Goal: Task Accomplishment & Management: Manage account settings

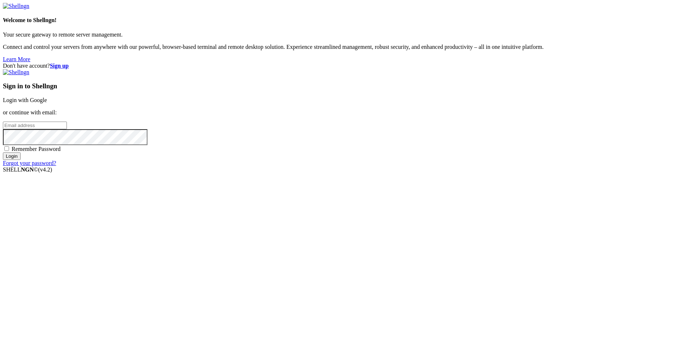
click at [67, 129] on input "email" at bounding box center [35, 126] width 64 height 8
type input "[EMAIL_ADDRESS][DOMAIN_NAME]"
click at [3, 152] on input "Login" at bounding box center [12, 156] width 18 height 8
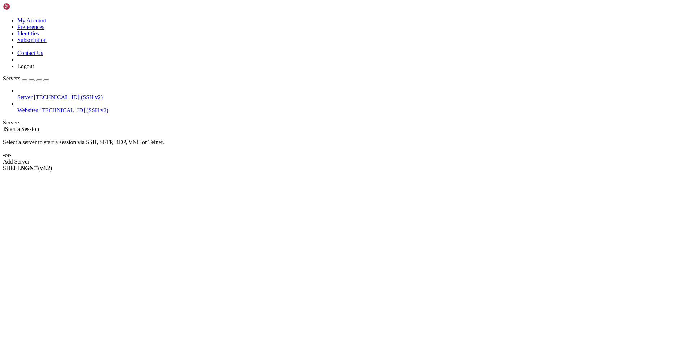
drag, startPoint x: 262, startPoint y: 154, endPoint x: 34, endPoint y: 84, distance: 239.0
click at [241, 147] on div " Start a Session Select a server to start a session via SSH, SFTP, RDP, VNC or…" at bounding box center [347, 145] width 689 height 39
click at [33, 94] on span "Server" at bounding box center [24, 97] width 15 height 6
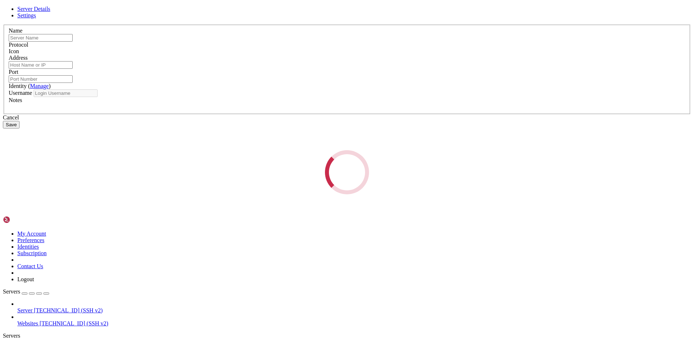
type input "Server"
type input "[TECHNICAL_ID]"
type input "22"
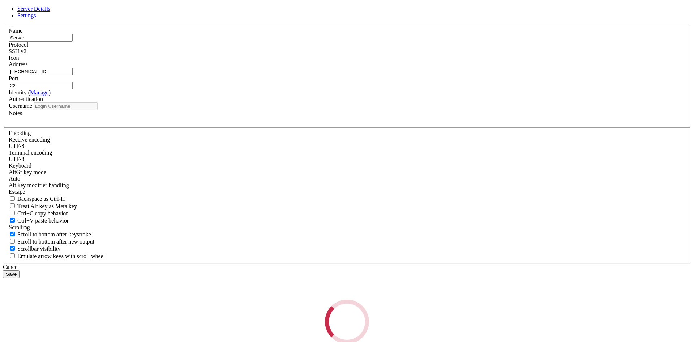
type input "root"
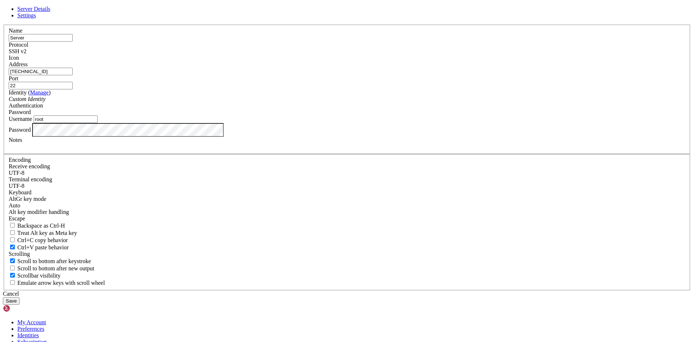
click at [248, 137] on div "Password" at bounding box center [347, 130] width 677 height 14
click at [130, 217] on div "Server Details Settings Name Server Protocol SSH v2 Icon" at bounding box center [347, 155] width 689 height 299
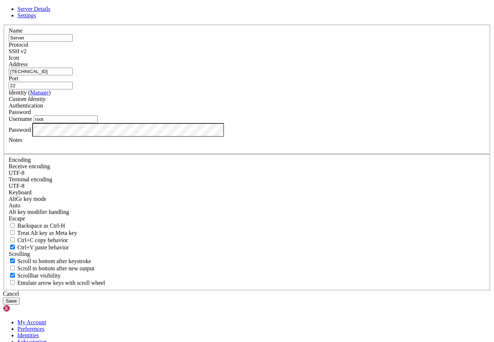
click at [440, 119] on div "Server Details Settings Name Server Protocol SSH v2 Icon" at bounding box center [247, 155] width 488 height 299
drag, startPoint x: 406, startPoint y: 238, endPoint x: 413, endPoint y: 234, distance: 7.8
click at [408, 238] on div "Server Details Settings Name Server Protocol SSH v2 Icon" at bounding box center [247, 155] width 488 height 299
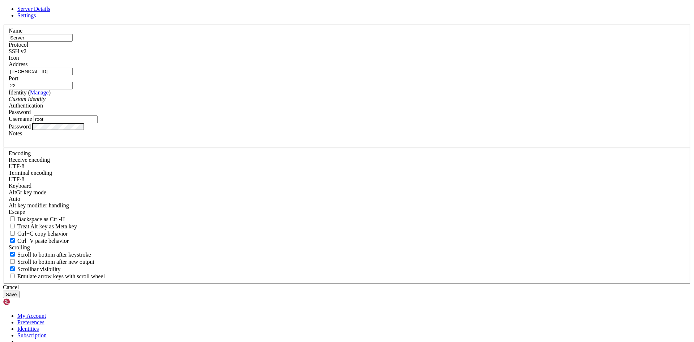
click at [14, 77] on div "Server Details Settings Name Server Protocol SSH v2 Icon" at bounding box center [347, 152] width 689 height 292
drag, startPoint x: 44, startPoint y: 29, endPoint x: 31, endPoint y: 54, distance: 28.5
click at [44, 29] on div "Server Details Settings Name Server Protocol SSH v2 Icon" at bounding box center [347, 152] width 689 height 292
drag, startPoint x: 31, startPoint y: 54, endPoint x: 64, endPoint y: 68, distance: 36.0
click at [31, 54] on div "Server Details Settings Name Server Protocol SSH v2 Icon" at bounding box center [347, 152] width 689 height 292
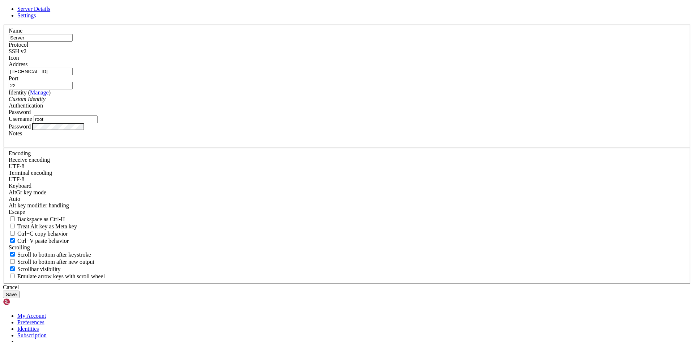
click at [3, 25] on link at bounding box center [3, 25] width 0 height 0
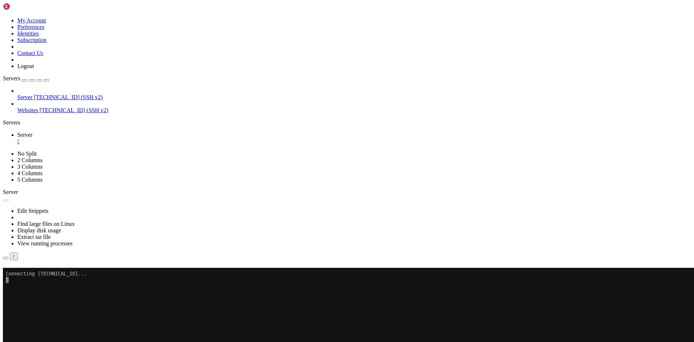
click at [3, 17] on icon at bounding box center [3, 17] width 0 height 0
click at [34, 69] on link "Logout" at bounding box center [25, 66] width 17 height 6
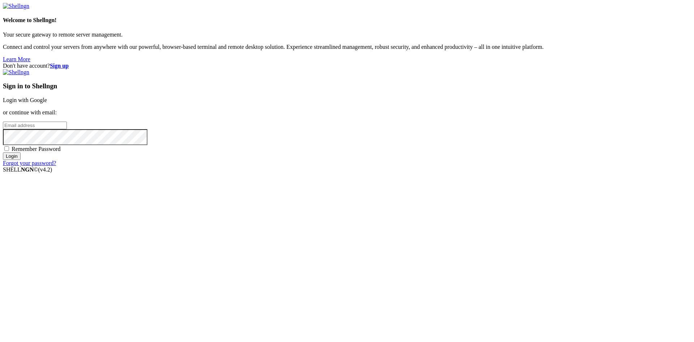
click at [67, 129] on input "email" at bounding box center [35, 126] width 64 height 8
